Goal: Information Seeking & Learning: Learn about a topic

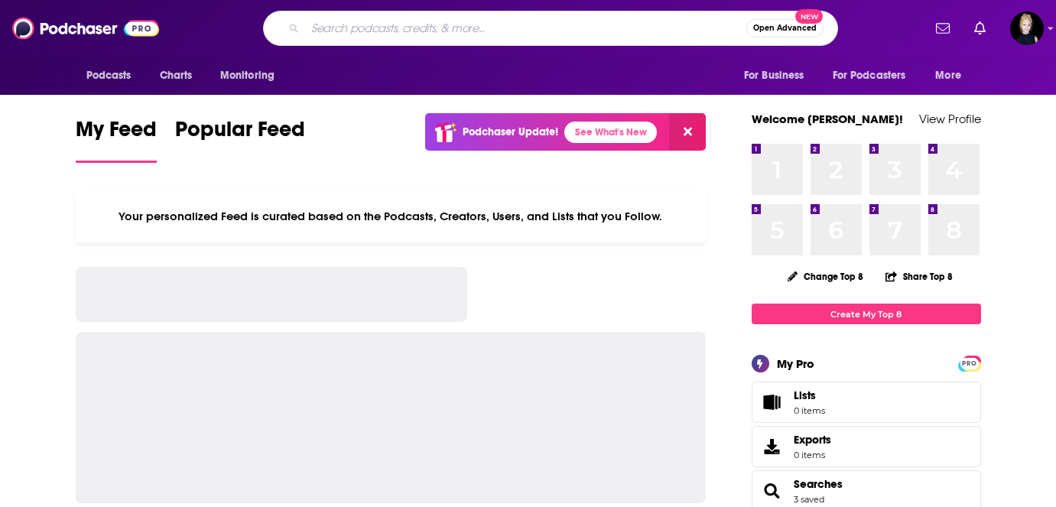
click at [357, 17] on input "Search podcasts, credits, & more..." at bounding box center [525, 28] width 441 height 24
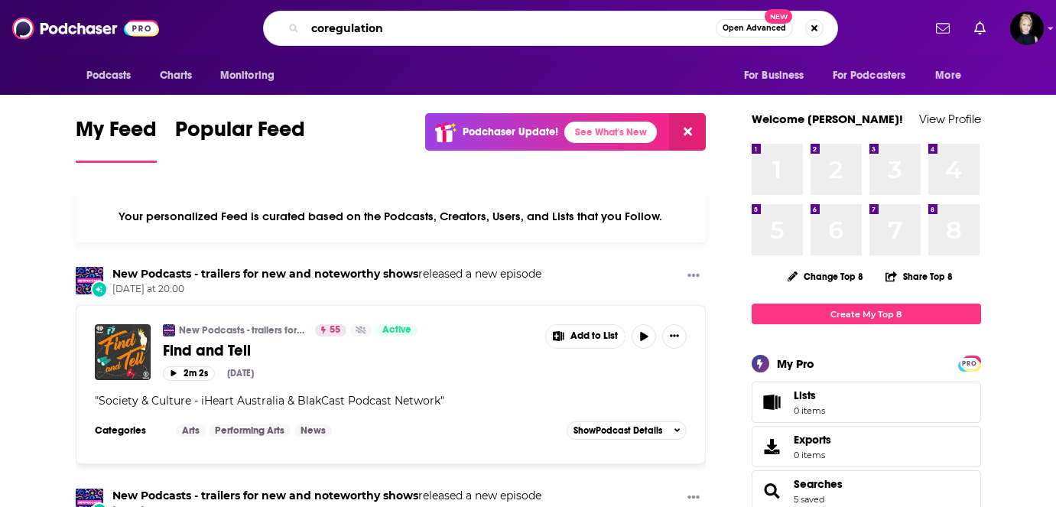
type input "coregulation"
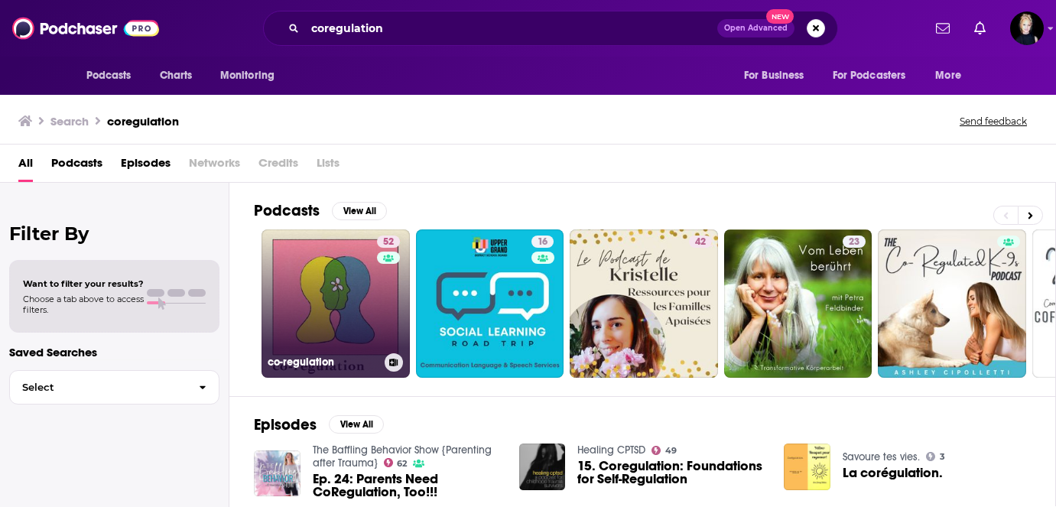
click at [311, 313] on link "52 co-regulation" at bounding box center [336, 303] width 148 height 148
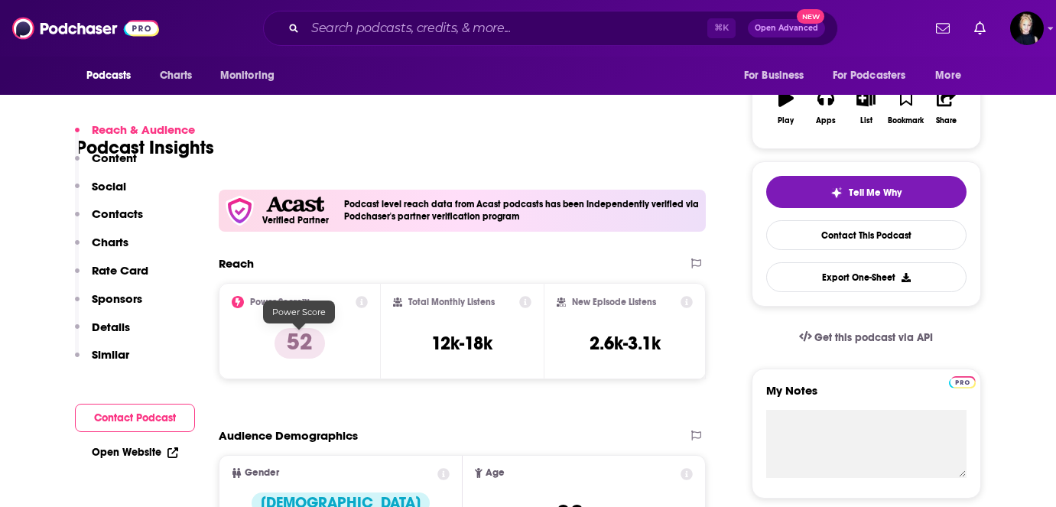
scroll to position [332, 0]
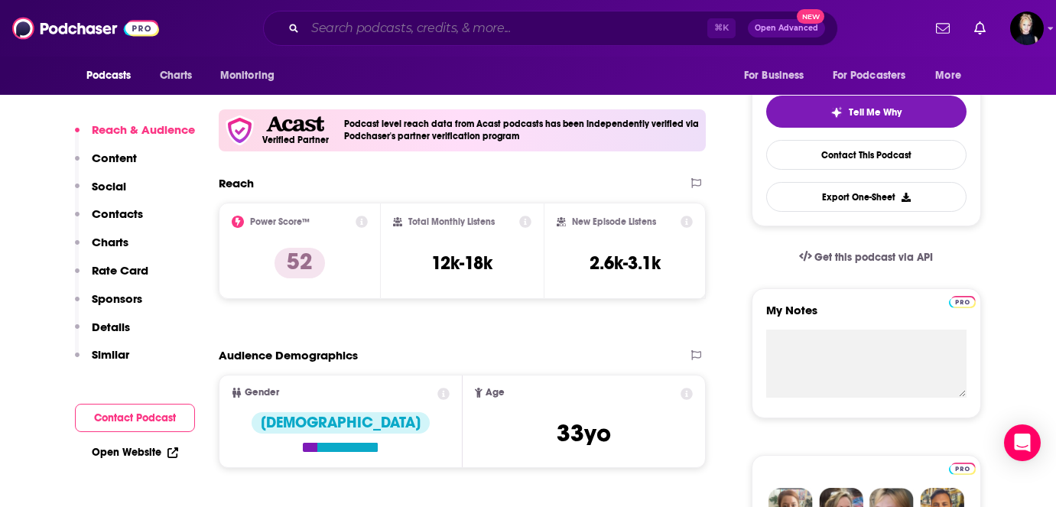
click at [375, 24] on input "Search podcasts, credits, & more..." at bounding box center [506, 28] width 402 height 24
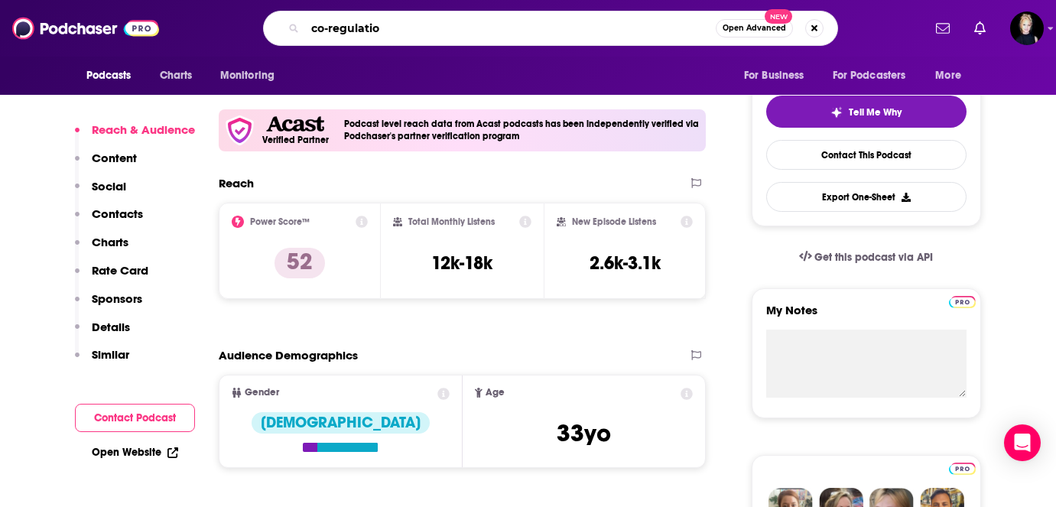
type input "co-regulation"
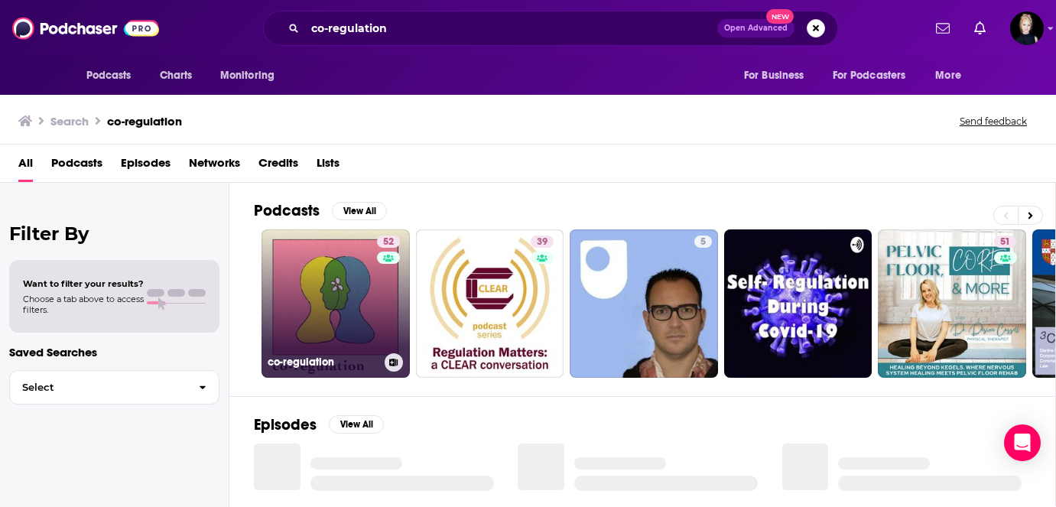
click at [335, 285] on link "52 co-regulation" at bounding box center [336, 303] width 148 height 148
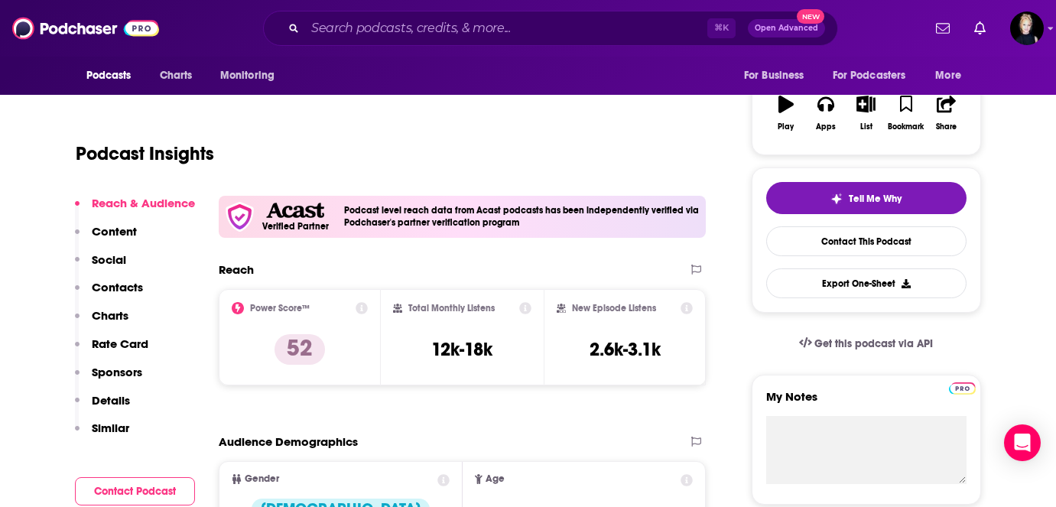
scroll to position [278, 0]
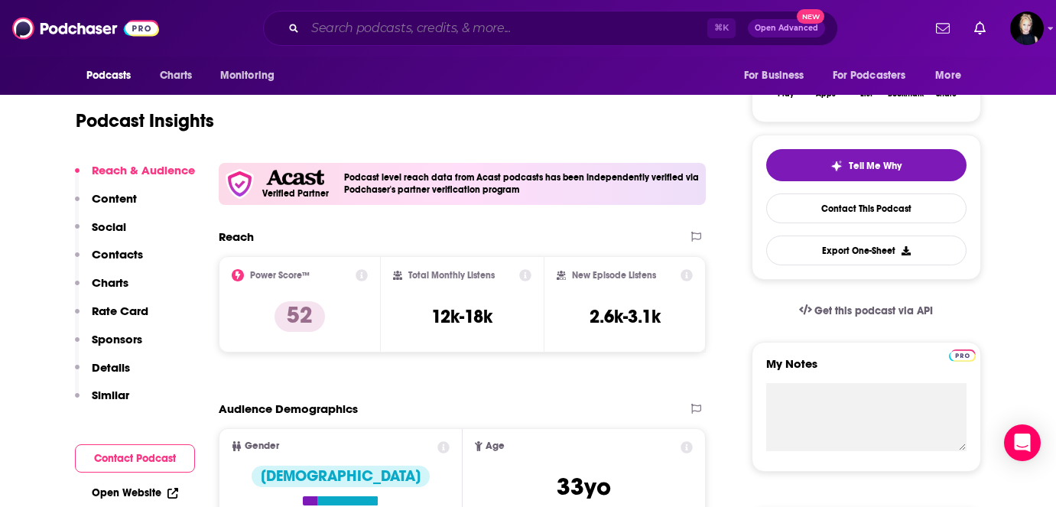
click at [440, 24] on input "Search podcasts, credits, & more..." at bounding box center [506, 28] width 402 height 24
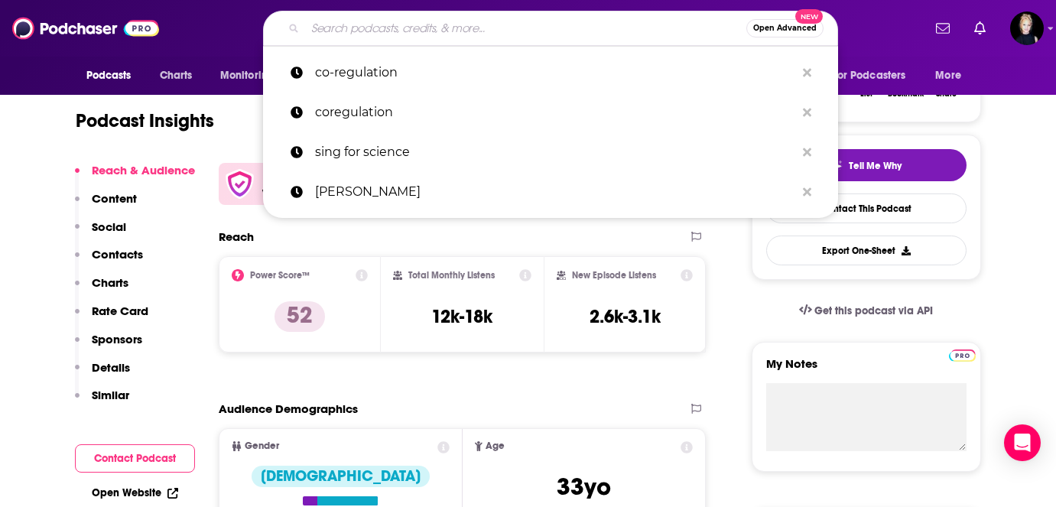
paste input "Reality Life with Kate Casey"
type input "Reality Life with Kate Casey"
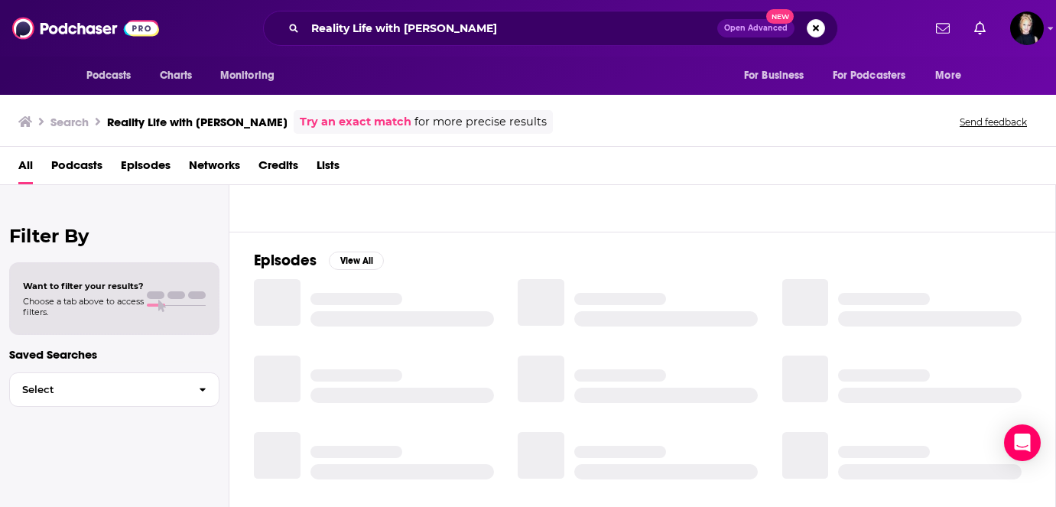
scroll to position [61, 0]
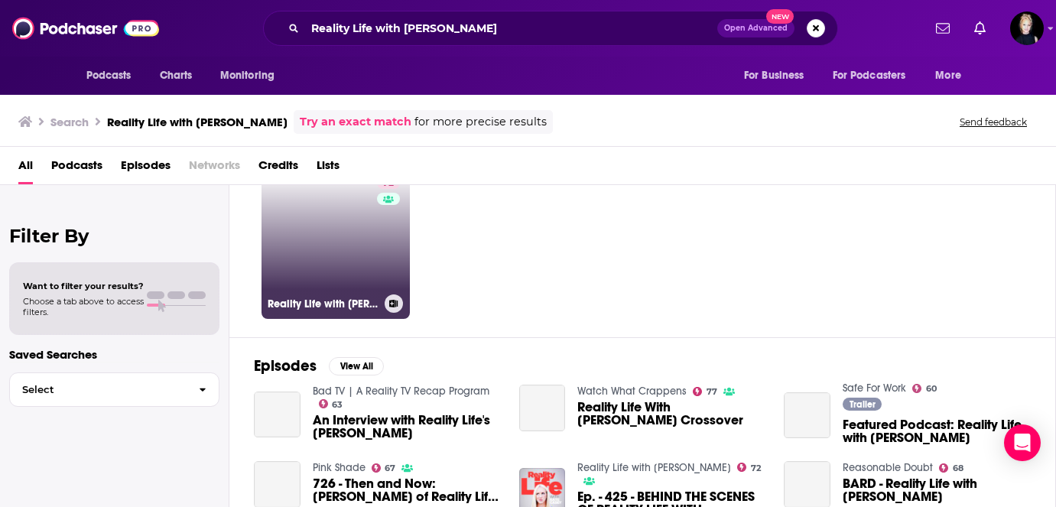
click at [353, 262] on link "72 Reality Life with Kate Casey" at bounding box center [336, 245] width 148 height 148
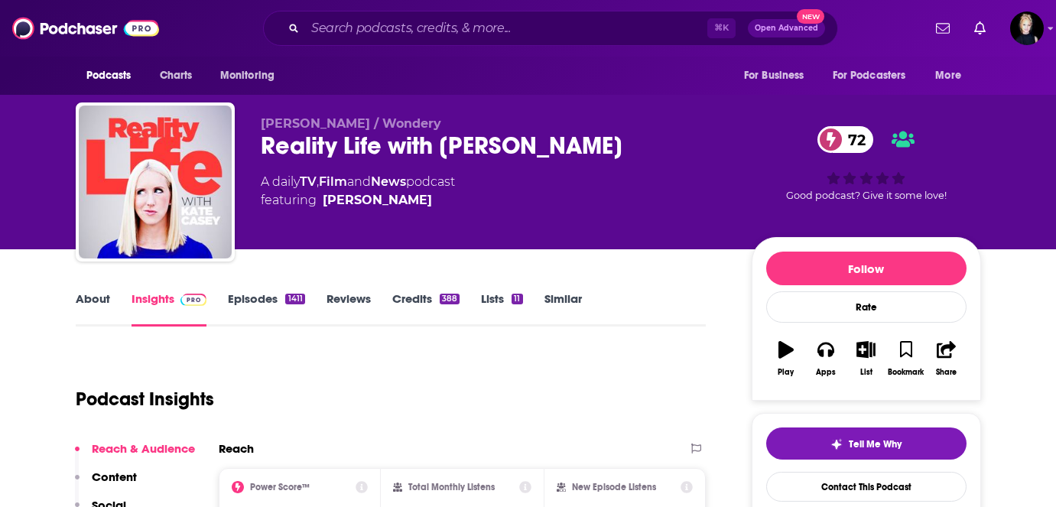
click at [265, 301] on link "Episodes 1411" at bounding box center [266, 308] width 76 height 35
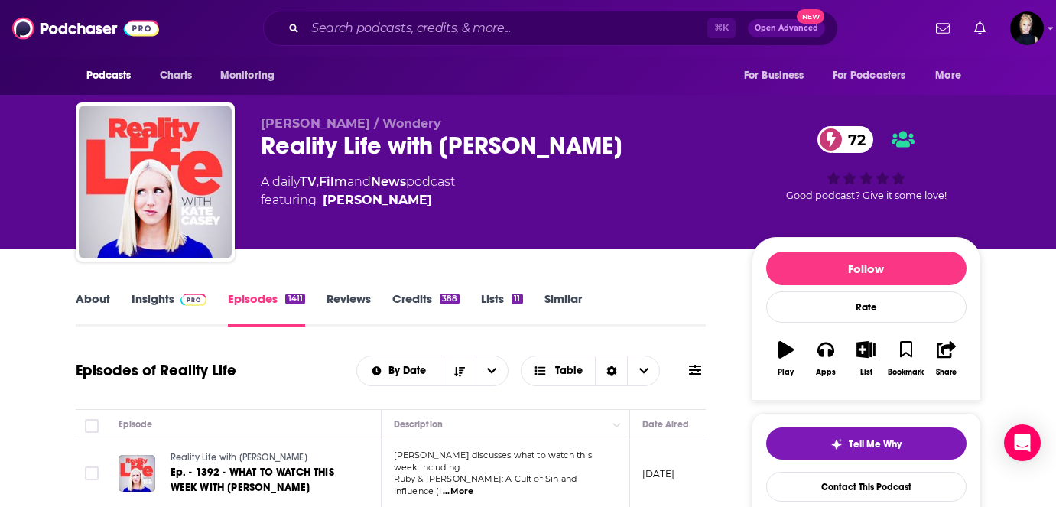
click at [177, 309] on link "Insights" at bounding box center [170, 308] width 76 height 35
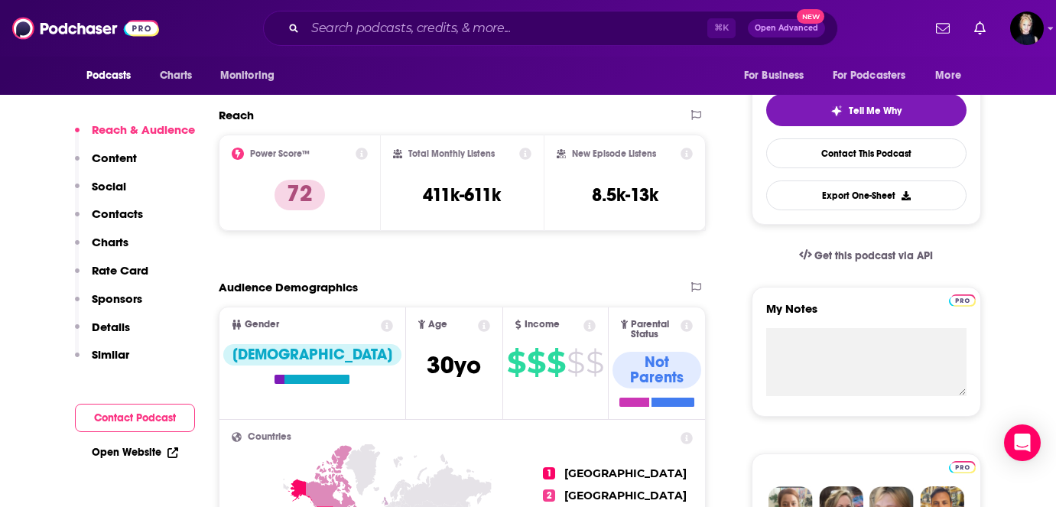
scroll to position [345, 0]
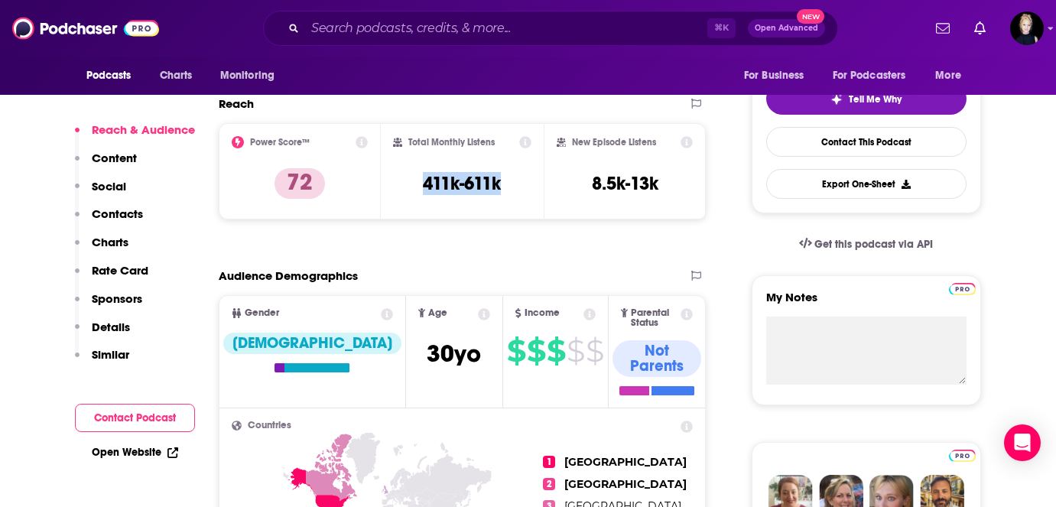
drag, startPoint x: 424, startPoint y: 185, endPoint x: 506, endPoint y: 192, distance: 82.9
click at [506, 192] on div "Total Monthly Listens 411k-611k" at bounding box center [462, 171] width 138 height 70
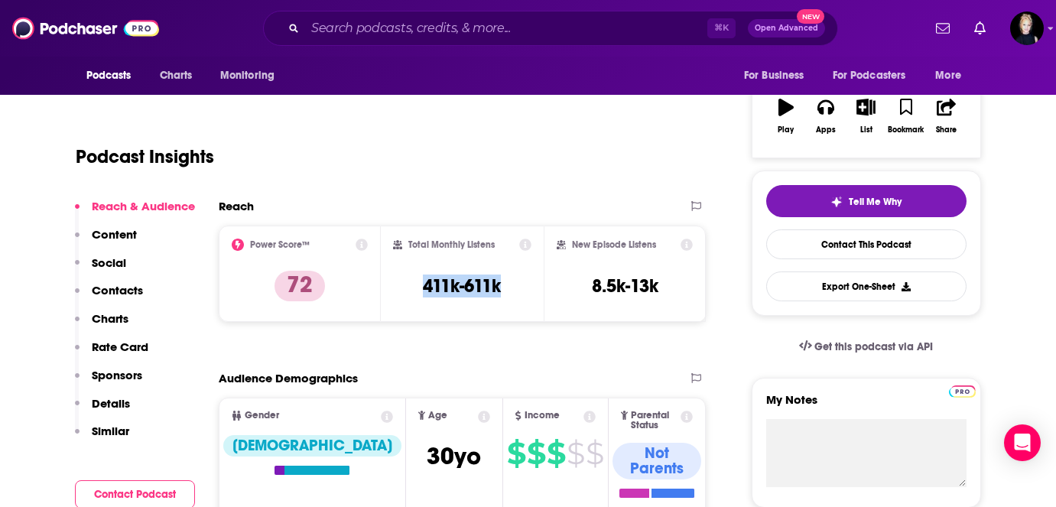
scroll to position [246, 0]
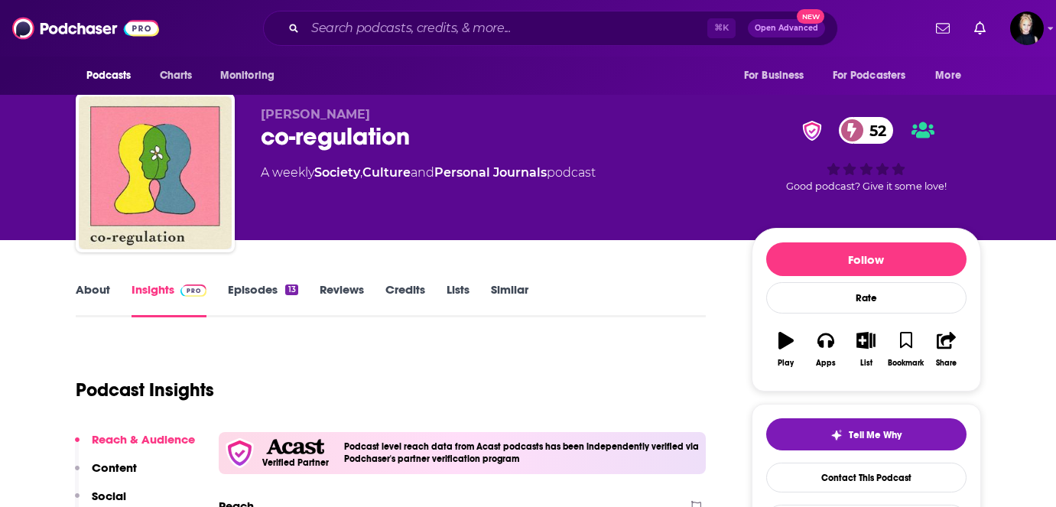
scroll to position [3, 0]
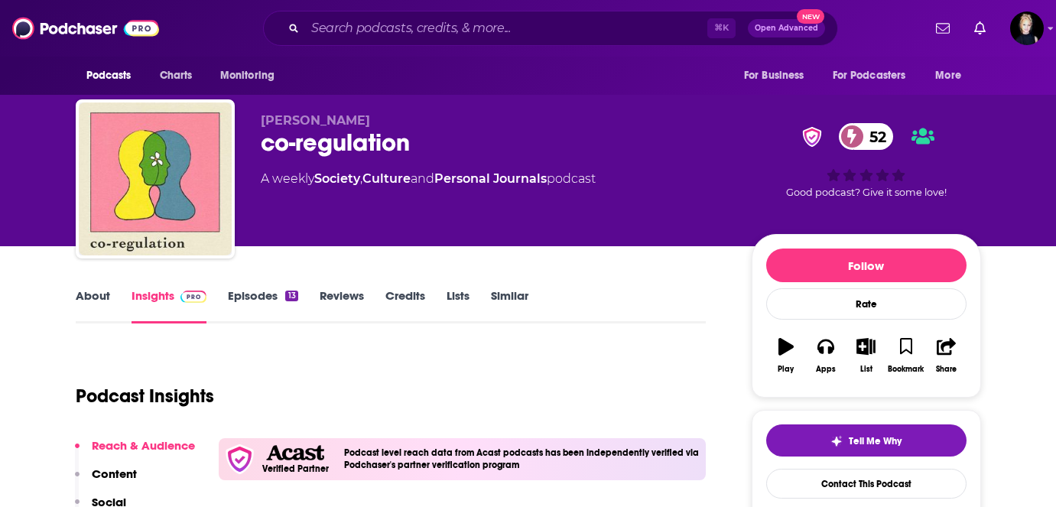
click at [266, 297] on link "Episodes 13" at bounding box center [263, 305] width 70 height 35
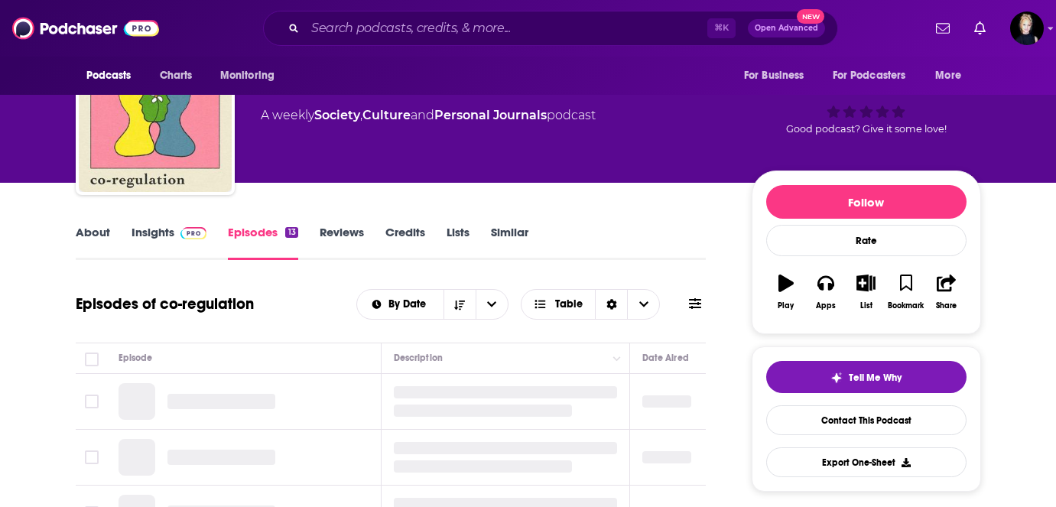
scroll to position [200, 0]
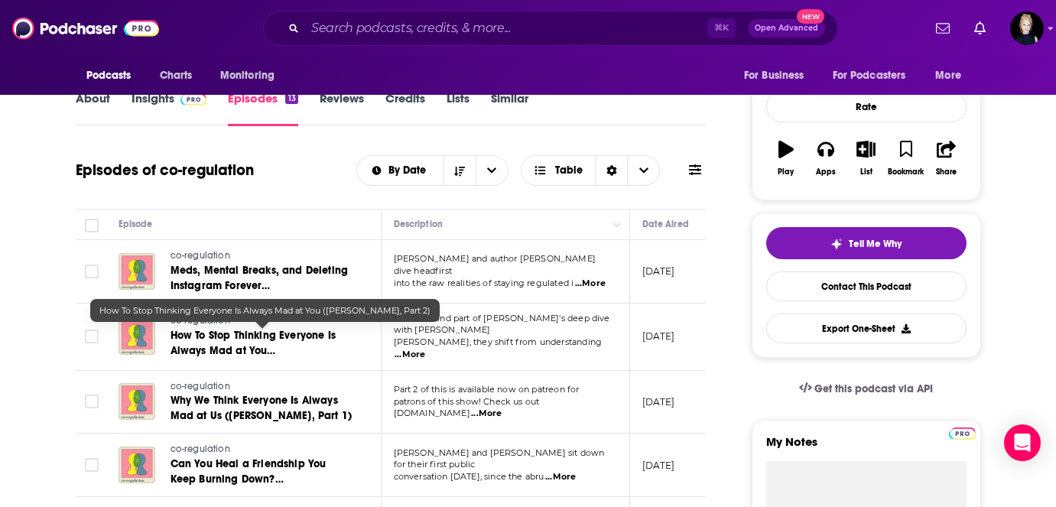
click at [280, 353] on span "How To Stop Thinking Everyone Is Always Mad at You ([PERSON_NAME], Part 2)" at bounding box center [253, 351] width 165 height 44
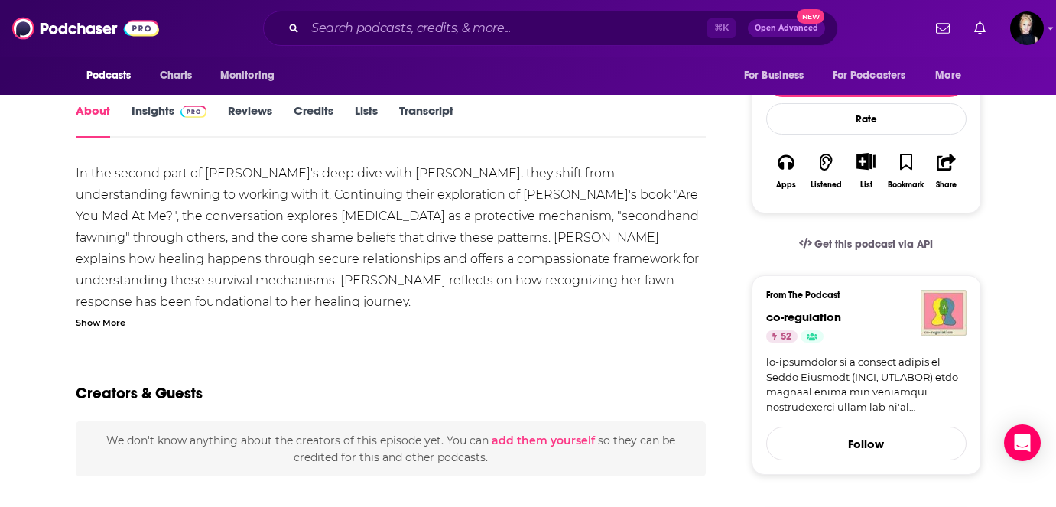
scroll to position [262, 0]
